Goal: Use online tool/utility: Use online tool/utility

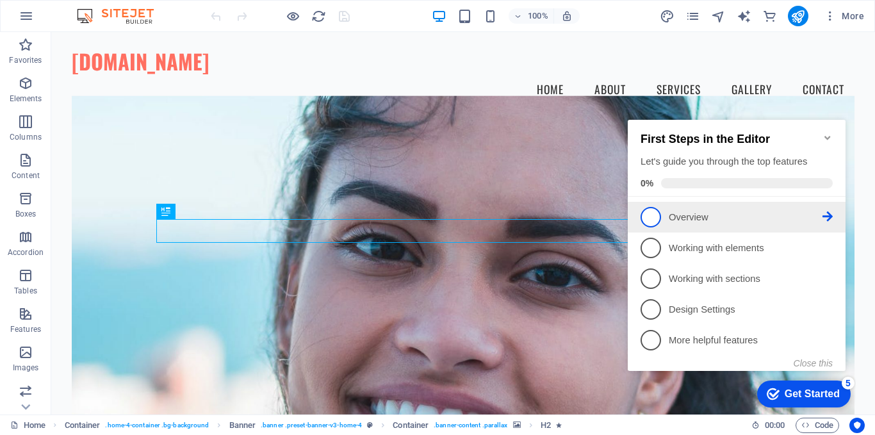
click at [648, 212] on span "1" at bounding box center [650, 217] width 20 height 20
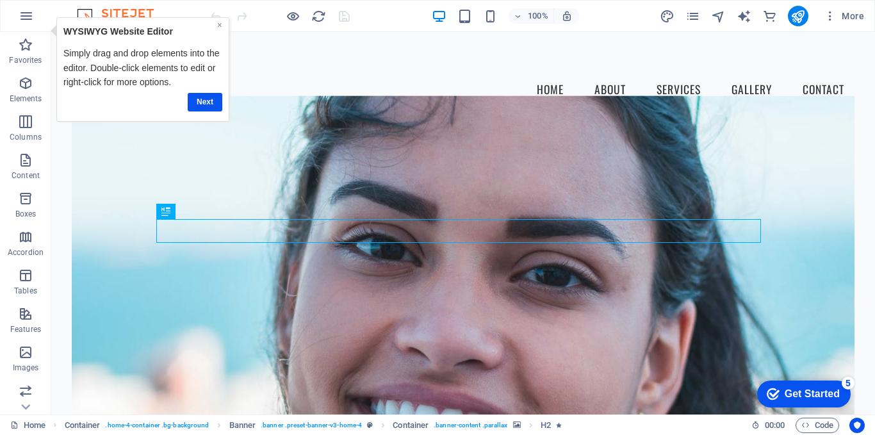
click at [216, 26] on link "×" at bounding box center [218, 25] width 5 height 10
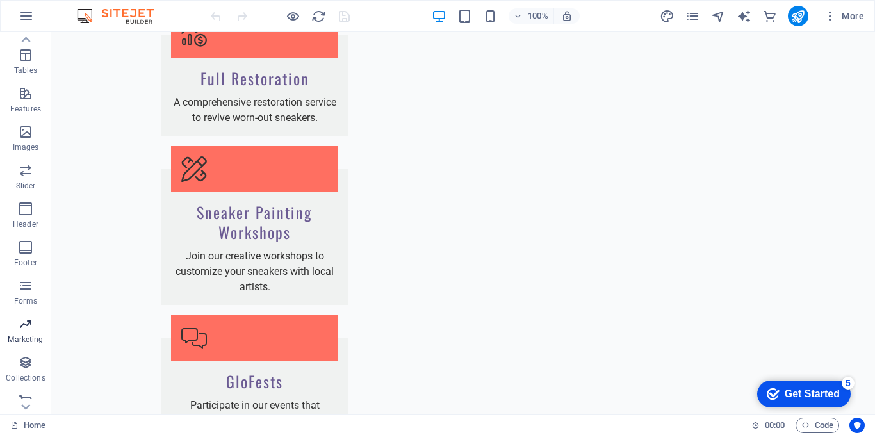
scroll to position [232, 0]
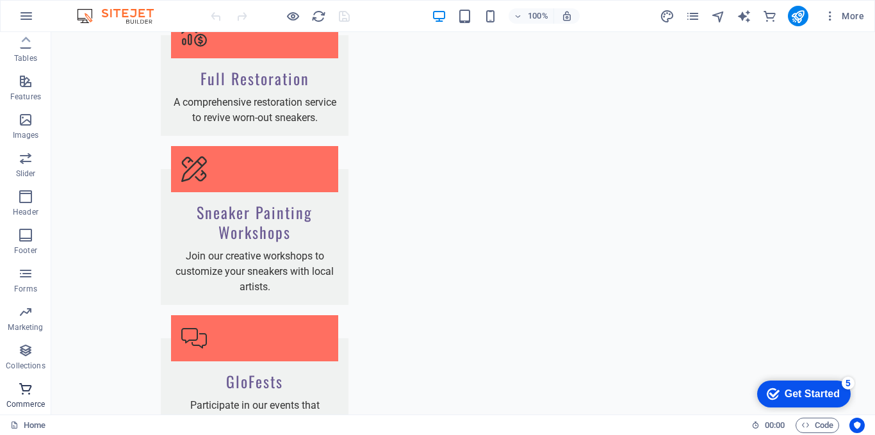
click at [20, 395] on icon "button" at bounding box center [25, 388] width 15 height 15
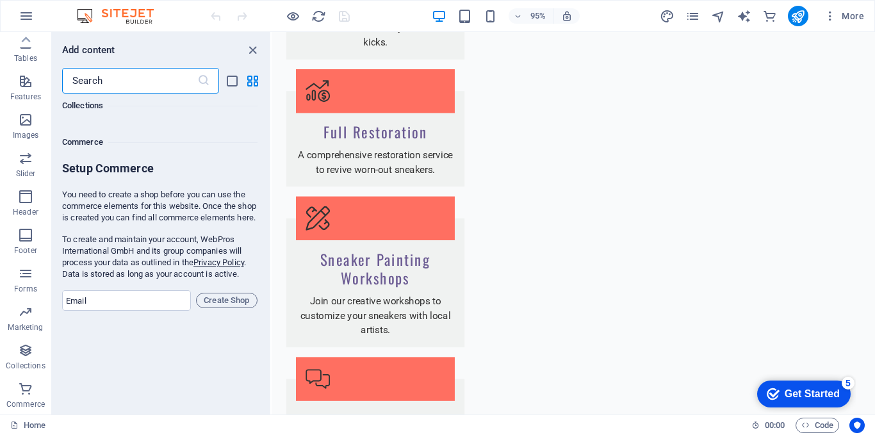
scroll to position [12340, 0]
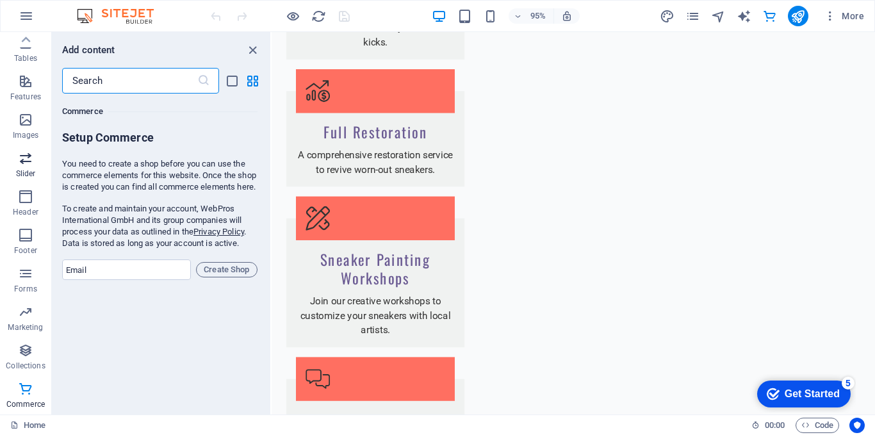
click at [28, 170] on p "Slider" at bounding box center [26, 173] width 20 height 10
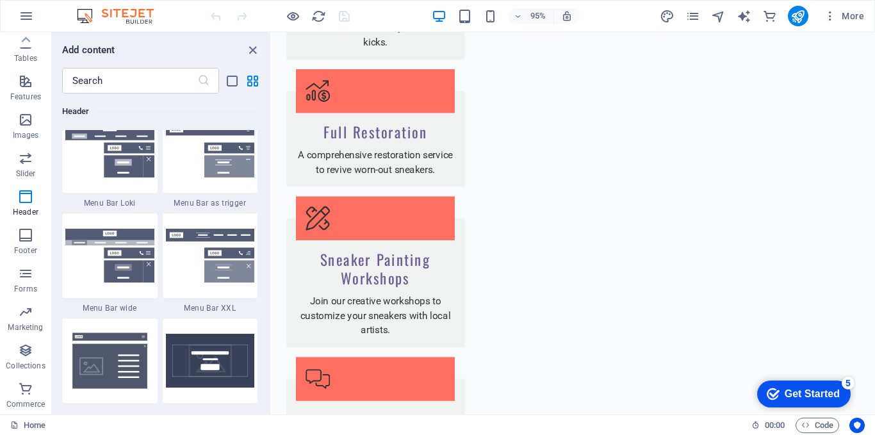
scroll to position [7772, 0]
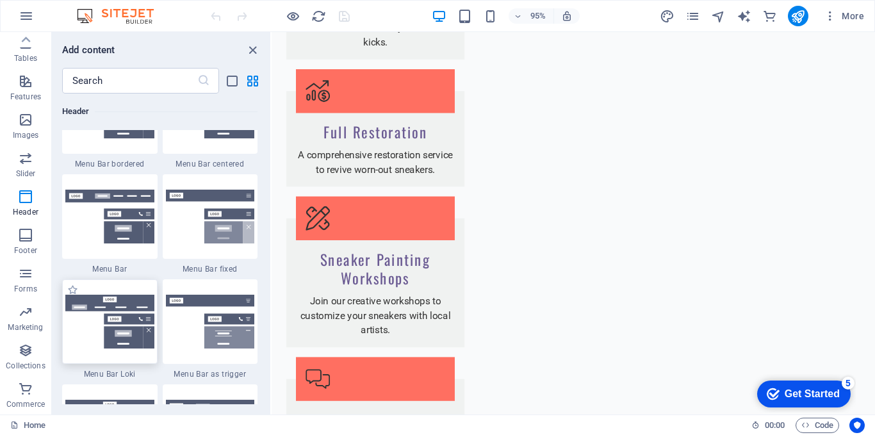
click at [108, 336] on img at bounding box center [109, 322] width 89 height 54
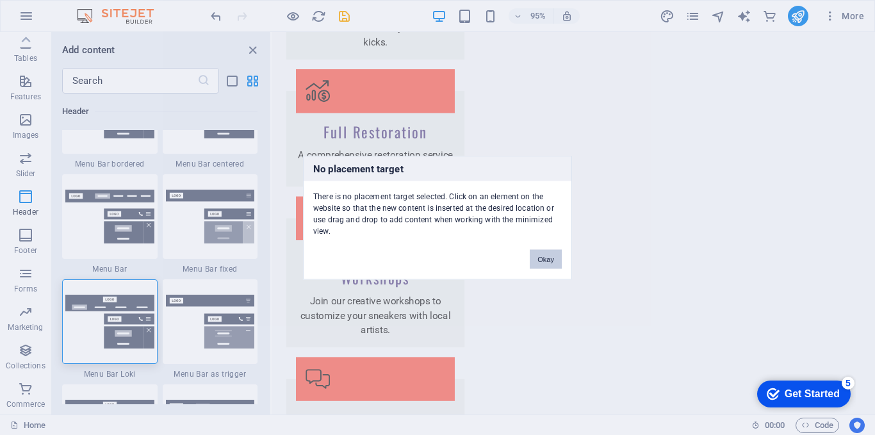
click at [551, 259] on button "Okay" at bounding box center [546, 258] width 32 height 19
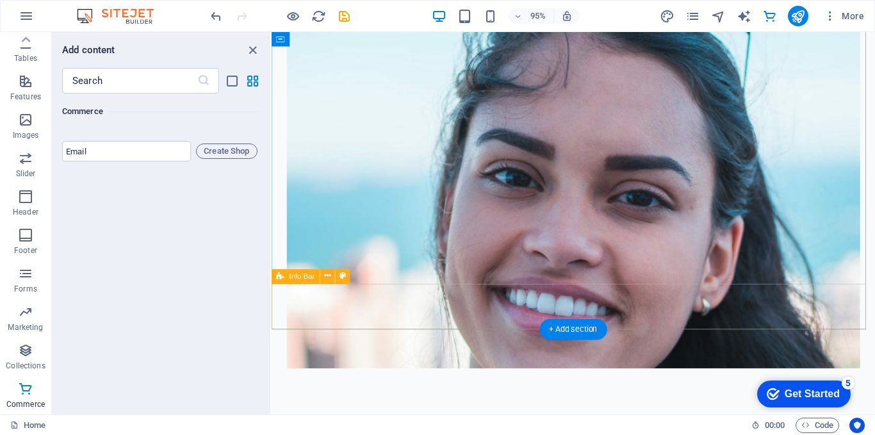
scroll to position [0, 0]
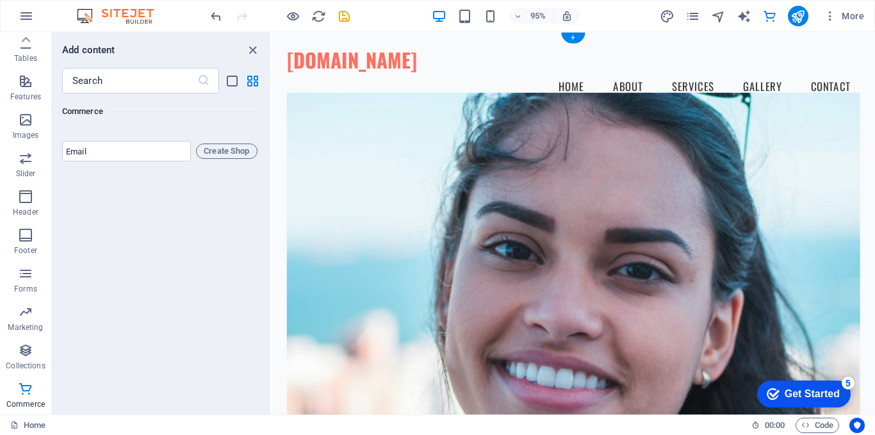
click at [478, 194] on figure at bounding box center [589, 278] width 603 height 366
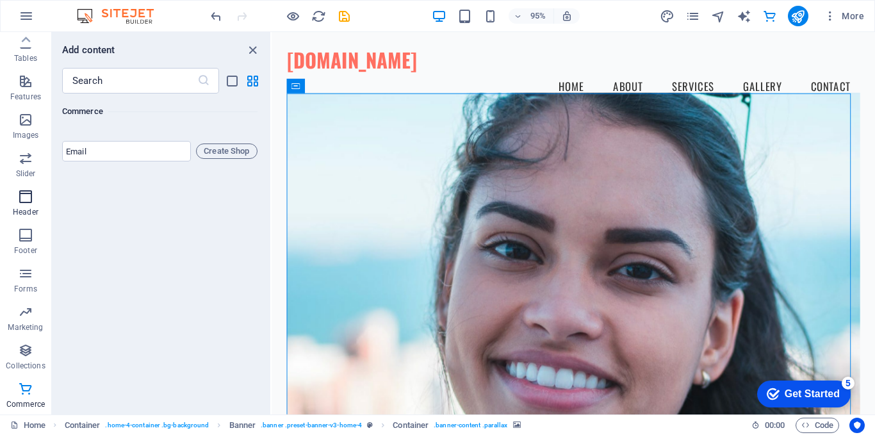
click at [32, 207] on p "Header" at bounding box center [26, 212] width 26 height 10
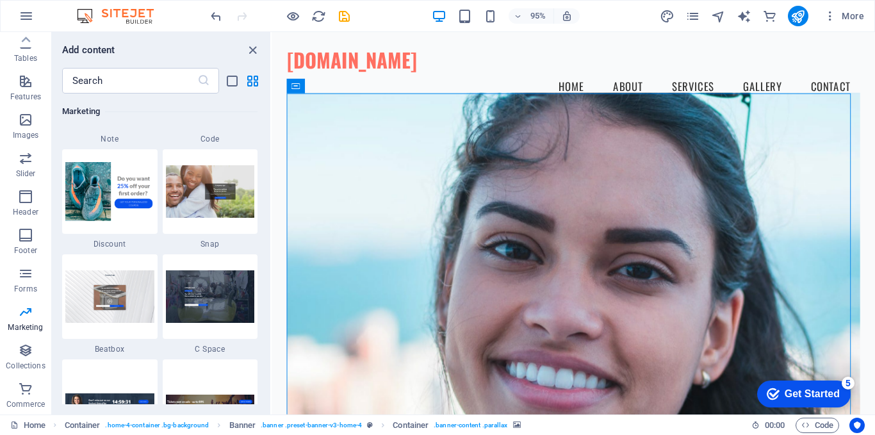
scroll to position [11297, 0]
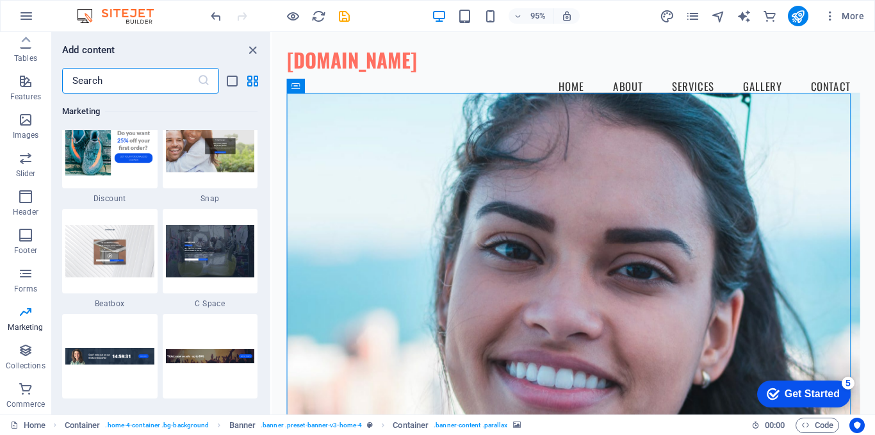
click at [143, 87] on input "text" at bounding box center [129, 81] width 135 height 26
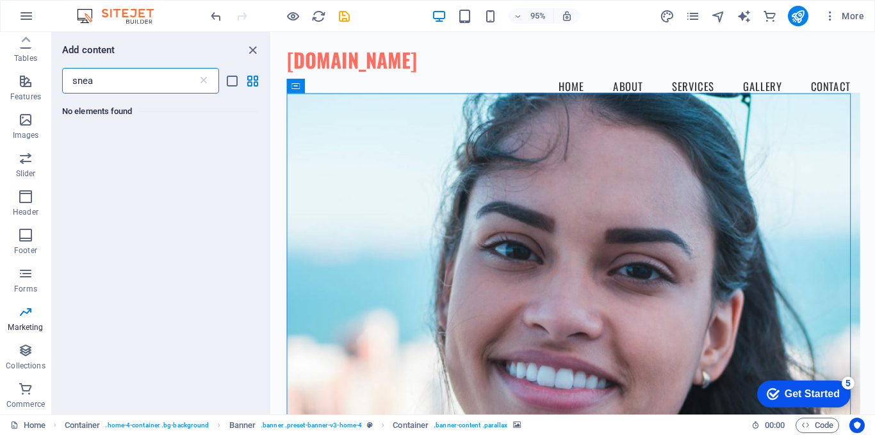
scroll to position [0, 0]
type input "sneaker"
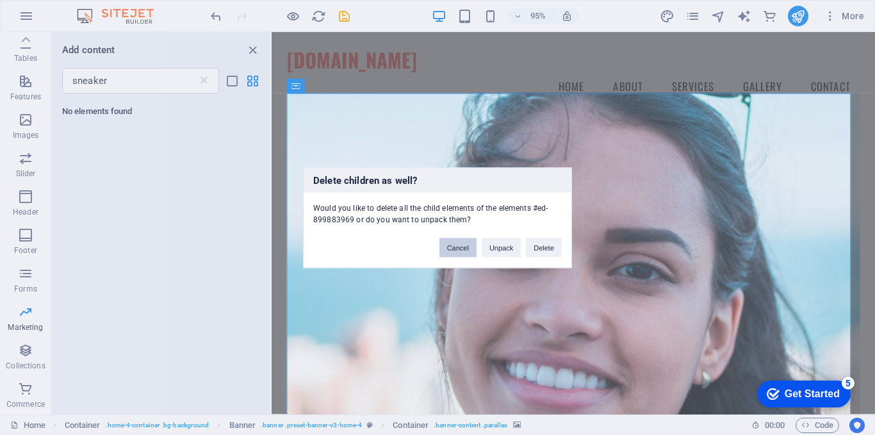
click at [457, 244] on button "Cancel" at bounding box center [457, 247] width 37 height 19
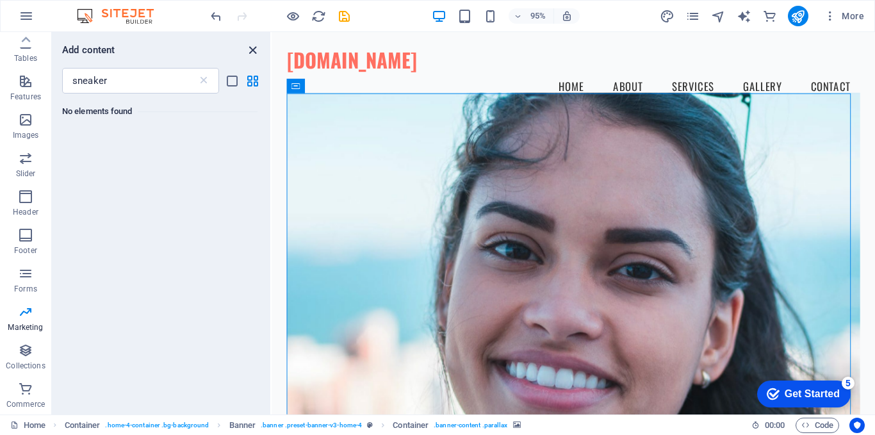
click at [247, 54] on icon "close panel" at bounding box center [252, 50] width 15 height 15
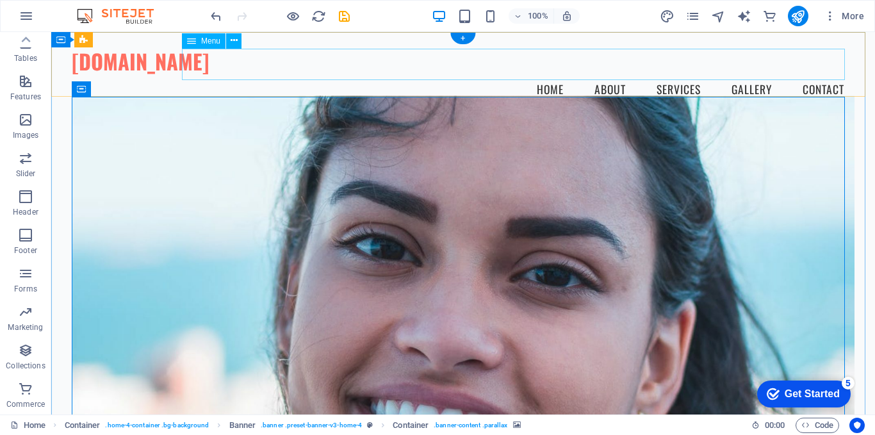
click at [544, 74] on nav "Home About Services Gallery Contact" at bounding box center [463, 90] width 782 height 32
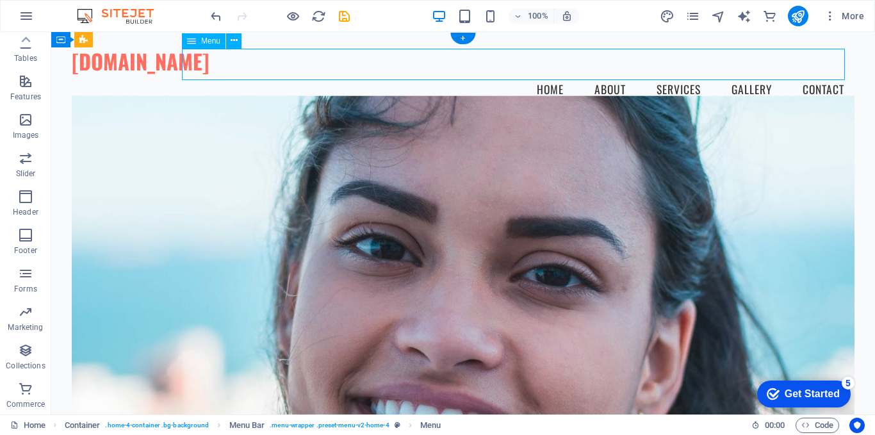
click at [606, 74] on nav "Home About Services Gallery Contact" at bounding box center [463, 90] width 782 height 32
click at [668, 74] on nav "Home About Services Gallery Contact" at bounding box center [463, 90] width 782 height 32
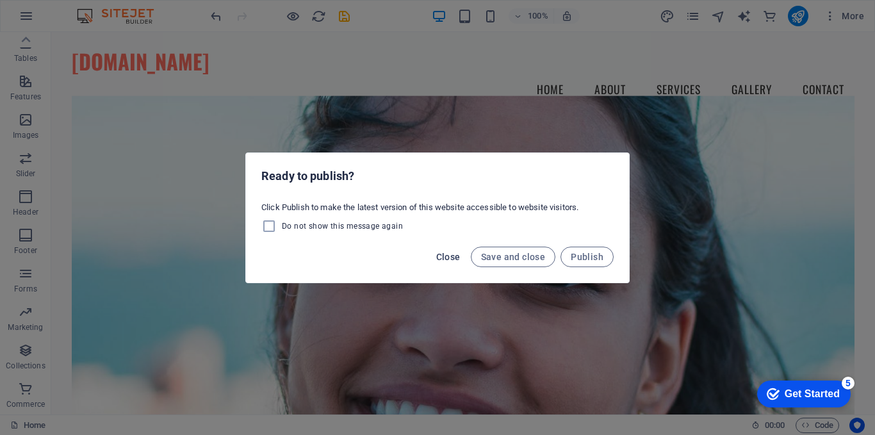
click at [445, 255] on span "Close" at bounding box center [448, 257] width 24 height 10
